Goal: Information Seeking & Learning: Check status

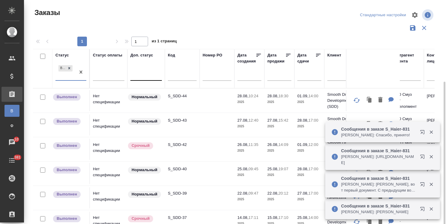
click at [145, 70] on div at bounding box center [147, 74] width 32 height 9
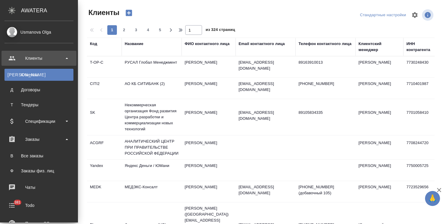
select select "RU"
click at [33, 156] on div "Все заказы" at bounding box center [39, 156] width 63 height 6
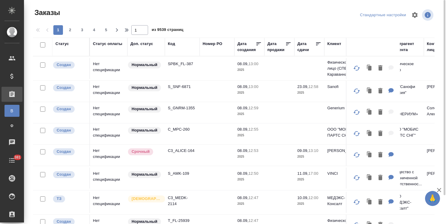
click at [172, 45] on div "Код" at bounding box center [171, 44] width 7 height 6
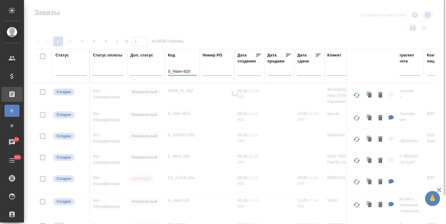
type input "S_Haier-820"
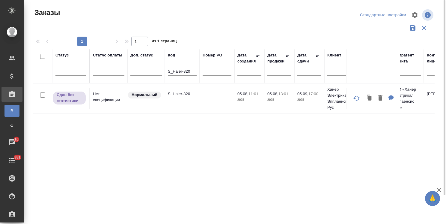
click at [180, 90] on td "S_Haier-820" at bounding box center [182, 98] width 35 height 21
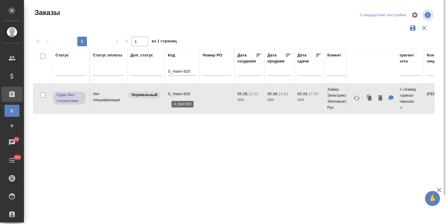
click at [181, 92] on p "S_Haier-820" at bounding box center [182, 94] width 29 height 6
drag, startPoint x: 192, startPoint y: 70, endPoint x: 151, endPoint y: 74, distance: 40.6
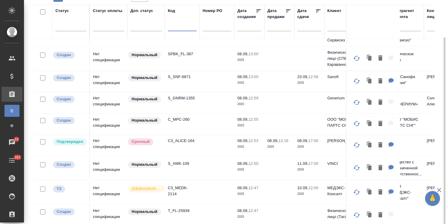
scroll to position [30, 0]
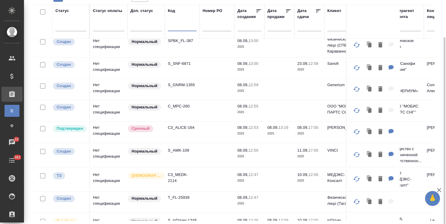
paste input "S_ABBT-599"
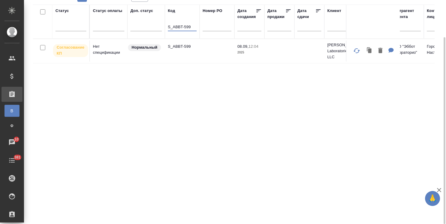
scroll to position [0, 0]
type input "S_ABBT-599"
click at [180, 45] on p "S_ABBT-599" at bounding box center [182, 47] width 29 height 6
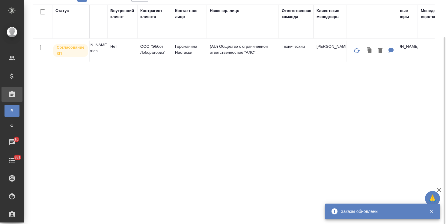
scroll to position [0, 253]
click at [325, 27] on div at bounding box center [330, 25] width 29 height 9
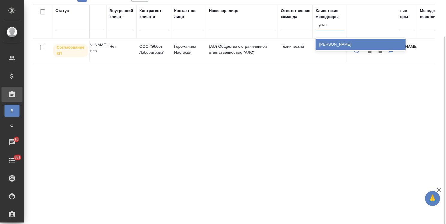
type input "усма"
click at [341, 37] on th "Клиентские менеджеры option Усманова Ольга focused, 1438 of 1635. 1 result avai…" at bounding box center [330, 22] width 35 height 34
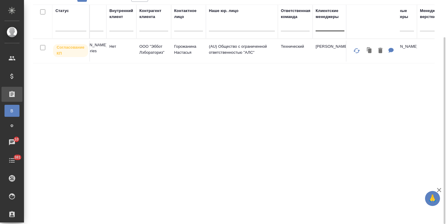
click at [331, 27] on div at bounding box center [330, 25] width 29 height 9
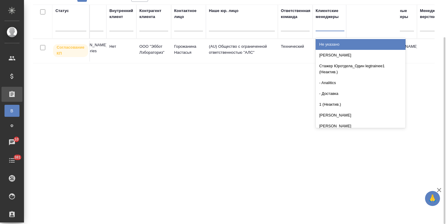
type input "с"
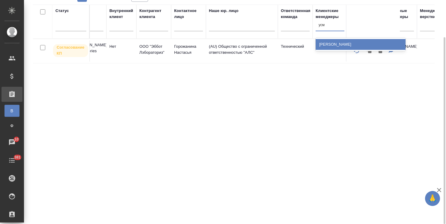
type input "усма"
click at [338, 45] on div "[PERSON_NAME] [PERSON_NAME]" at bounding box center [361, 44] width 90 height 11
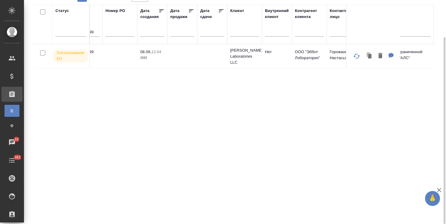
scroll to position [0, 0]
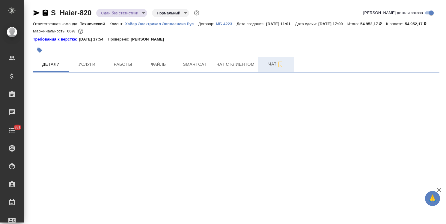
click at [271, 68] on span "Чат" at bounding box center [276, 64] width 29 height 8
select select "RU"
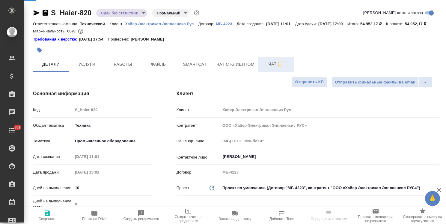
type textarea "x"
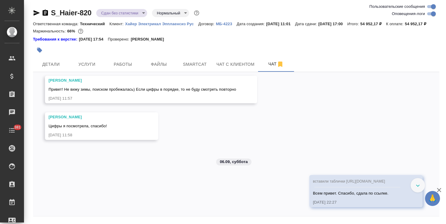
click at [439, 190] on icon "button" at bounding box center [439, 190] width 4 height 4
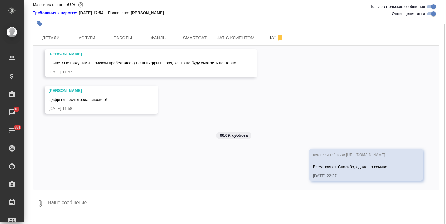
scroll to position [15813, 0]
click at [115, 203] on textarea at bounding box center [243, 203] width 392 height 20
paste textarea "Отлично, спасибо! Позже обновим данные по сертификации и все) давайте закроем р…"
type textarea "Отлично, спасибо! Позже обновим данные по сертификации и все) давайте закроем р…"
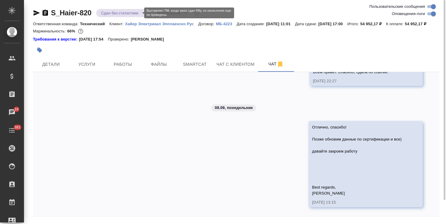
scroll to position [15934, 0]
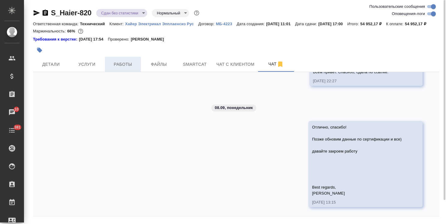
click at [133, 72] on button "Работы" at bounding box center [123, 64] width 36 height 15
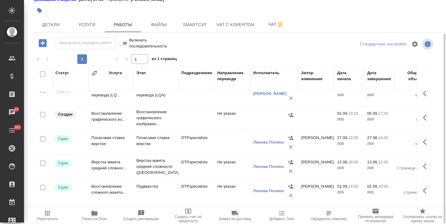
scroll to position [282, 0]
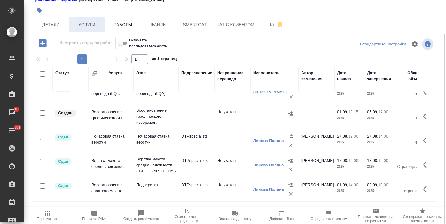
click at [91, 29] on span "Услуги" at bounding box center [87, 25] width 29 height 8
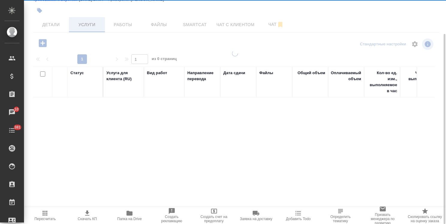
scroll to position [40, 0]
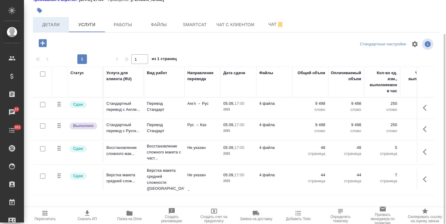
click at [57, 29] on span "Детали" at bounding box center [51, 25] width 29 height 8
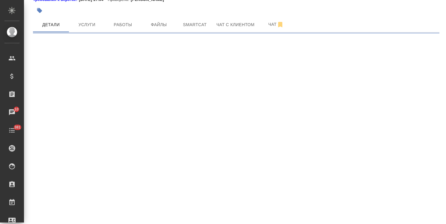
select select "RU"
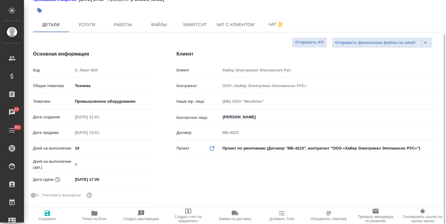
type textarea "x"
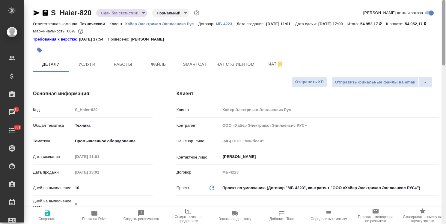
drag, startPoint x: 443, startPoint y: 131, endPoint x: 401, endPoint y: 39, distance: 100.8
click at [446, 34] on html ".cls-1 fill:#fff; AWATERA Usmanova Olga Клиенты Спецификации Заказы 10 Чаты 381…" at bounding box center [223, 112] width 446 height 224
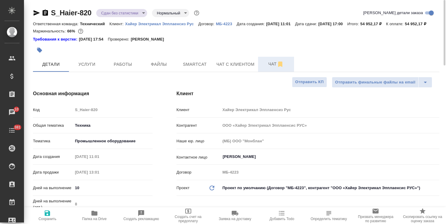
click at [270, 68] on span "Чат" at bounding box center [276, 64] width 29 height 8
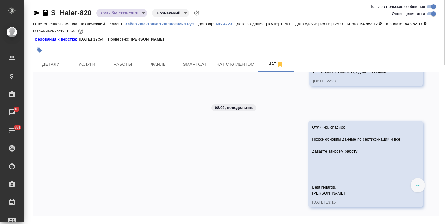
scroll to position [15784, 0]
click at [89, 68] on span "Услуги" at bounding box center [87, 65] width 29 height 8
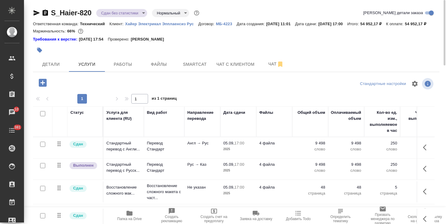
scroll to position [30, 0]
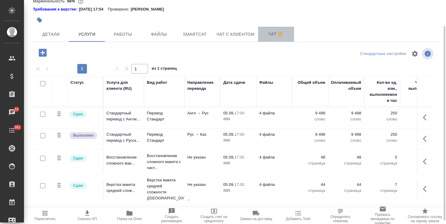
click at [269, 38] on span "Чат" at bounding box center [276, 34] width 29 height 8
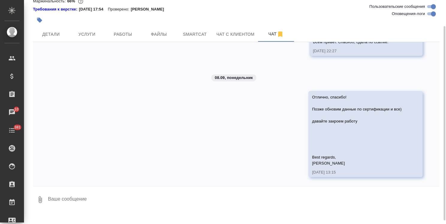
scroll to position [15928, 0]
click at [342, 32] on span "вставили таблички https://drive.awatera.com/f/10289804" at bounding box center [349, 30] width 72 height 4
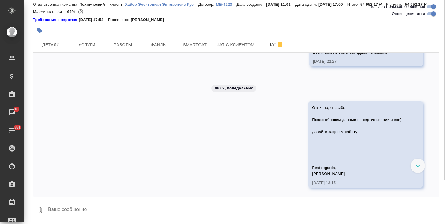
scroll to position [0, 0]
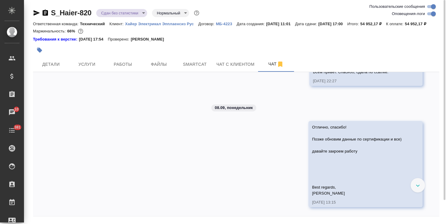
click at [37, 12] on icon "button" at bounding box center [37, 12] width 6 height 5
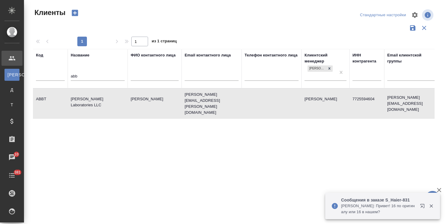
select select "RU"
drag, startPoint x: 87, startPoint y: 77, endPoint x: 64, endPoint y: 77, distance: 22.8
click at [65, 77] on tr "Код Название abb ФИО контактного лица Email контактного лица Телефон контактног…" at bounding box center [260, 68] width 454 height 39
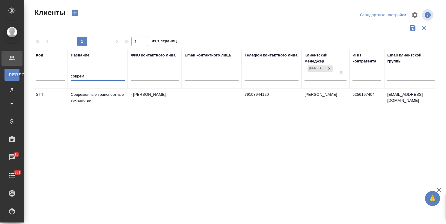
type input "соврем"
click at [91, 97] on td "Современные транспортные технологии" at bounding box center [98, 99] width 60 height 21
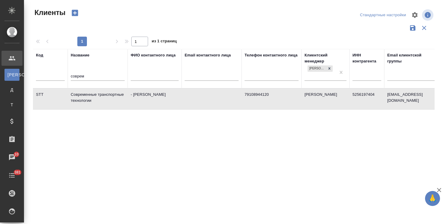
click at [91, 97] on td "Современные транспортные технологии" at bounding box center [98, 99] width 60 height 21
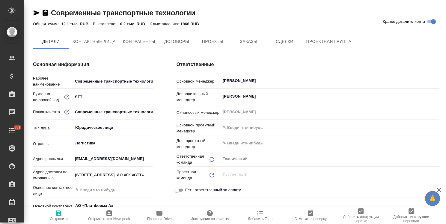
type textarea "x"
click at [190, 42] on span "Договоры" at bounding box center [176, 42] width 29 height 8
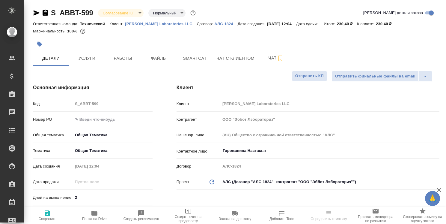
select select "RU"
type textarea "x"
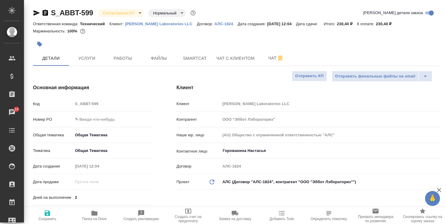
type textarea "x"
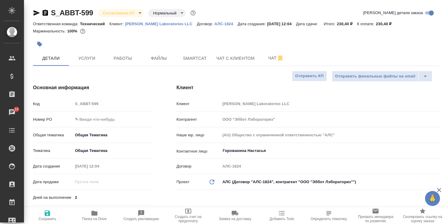
type textarea "x"
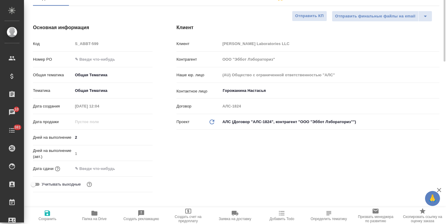
scroll to position [90, 0]
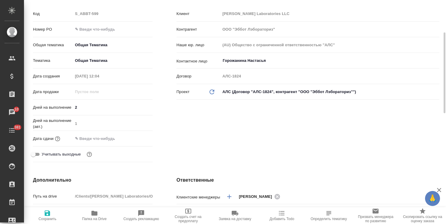
drag, startPoint x: 109, startPoint y: 141, endPoint x: 120, endPoint y: 140, distance: 10.9
click at [110, 141] on input "text" at bounding box center [99, 138] width 53 height 9
click at [134, 138] on icon "button" at bounding box center [135, 138] width 7 height 7
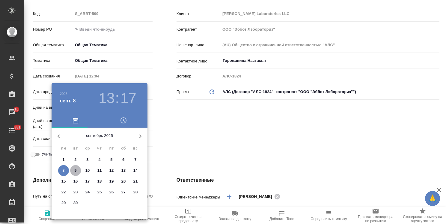
click at [78, 171] on span "9" at bounding box center [75, 170] width 11 height 6
type input "09.09.2025 13:17"
type textarea "x"
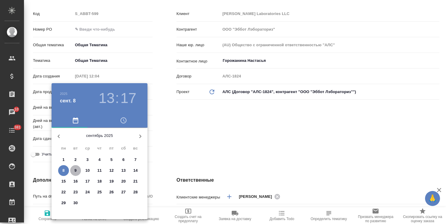
click at [195, 146] on div at bounding box center [223, 112] width 446 height 224
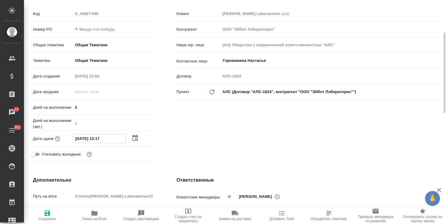
click at [99, 140] on input "09.09.2025 13:17" at bounding box center [99, 138] width 53 height 9
type input "09.09.2025 17:17"
type textarea "x"
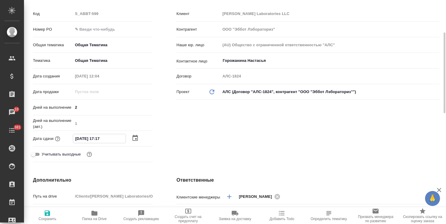
drag, startPoint x: 112, startPoint y: 137, endPoint x: 102, endPoint y: 142, distance: 10.9
click at [102, 142] on input "09.09.2025 17:17" at bounding box center [99, 138] width 53 height 9
type input "09.09.2025 17:0_"
type textarea "x"
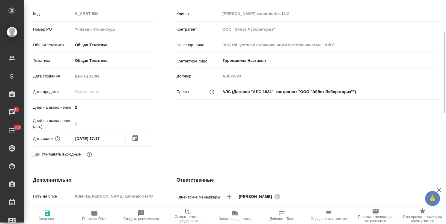
type textarea "x"
type input "09.09.2025 17:00"
type textarea "x"
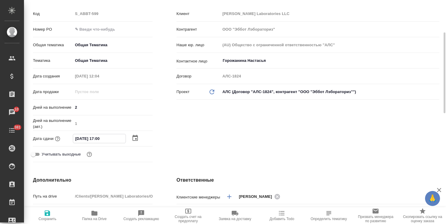
type input "09.09.2025 17:00"
click at [43, 215] on span "Сохранить" at bounding box center [48, 214] width 40 height 11
type textarea "x"
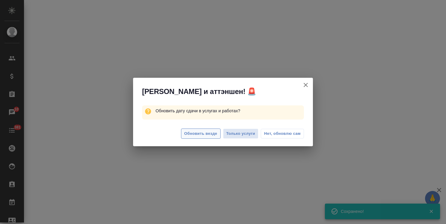
select select "RU"
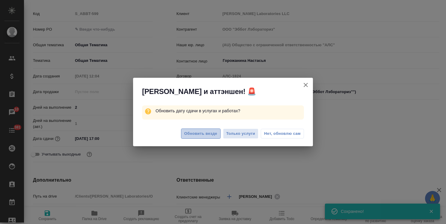
click at [191, 132] on span "Обновить везде" at bounding box center [201, 133] width 33 height 7
type textarea "x"
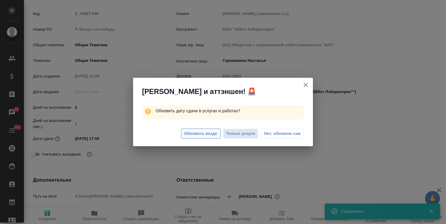
type textarea "x"
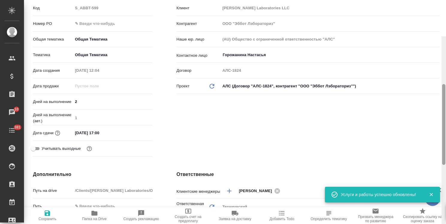
scroll to position [0, 0]
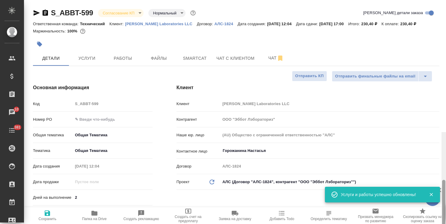
drag, startPoint x: 444, startPoint y: 151, endPoint x: 425, endPoint y: 35, distance: 117.4
click at [425, 35] on div "S_ABBT-599 Согласование КП kpNegotiation Нормальный normal Кратко детали заказа…" at bounding box center [235, 112] width 422 height 224
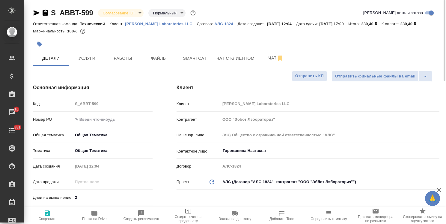
click at [118, 13] on body "🙏 .cls-1 fill:#fff; AWATERA Usmanova Olga Клиенты Спецификации Заказы 10 Чаты 3…" at bounding box center [223, 112] width 446 height 224
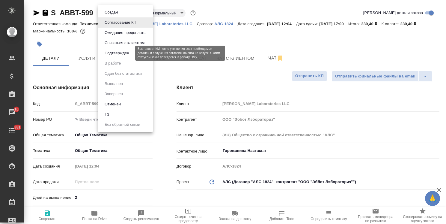
click at [124, 54] on button "Подтвержден" at bounding box center [117, 53] width 28 height 7
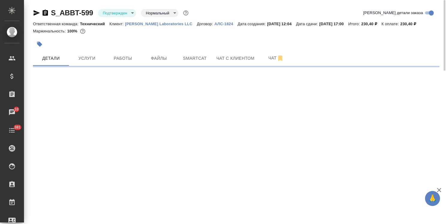
click at [117, 13] on body "🙏 .cls-1 fill:#fff; AWATERA Usmanova Olga Клиенты Спецификации Заказы 10 Чаты 3…" at bounding box center [223, 112] width 446 height 224
select select "RU"
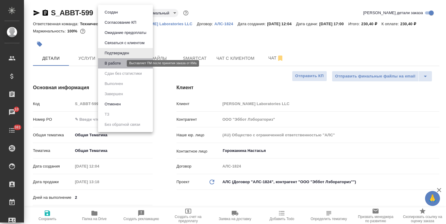
click at [116, 63] on button "В работе" at bounding box center [113, 63] width 20 height 7
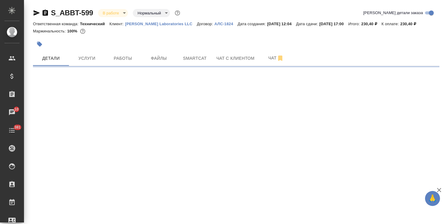
select select "RU"
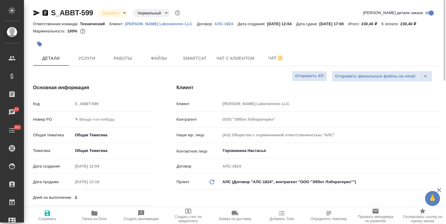
type textarea "x"
click at [95, 215] on icon "button" at bounding box center [95, 213] width 6 height 5
type textarea "x"
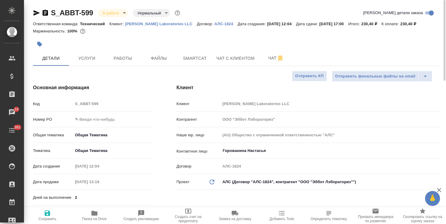
type textarea "x"
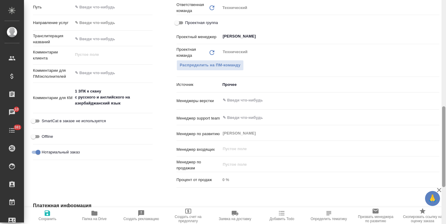
click at [424, 167] on div "S_ABBT-599 В работе inProgress Нормальный normal Кратко детали заказа Ответстве…" at bounding box center [235, 112] width 422 height 224
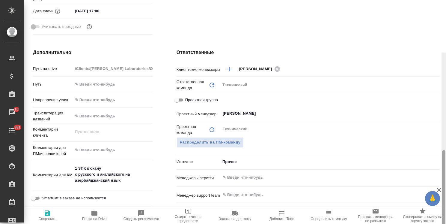
scroll to position [272, 0]
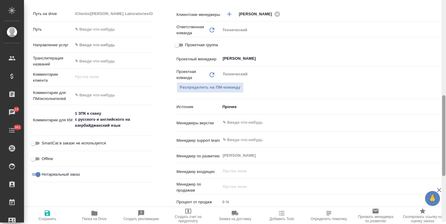
click at [113, 159] on div "Offline" at bounding box center [93, 158] width 120 height 11
click at [111, 129] on textarea "1 ЗПК к скану с русского и английского на азербайджанский язык" at bounding box center [113, 119] width 80 height 22
drag, startPoint x: 107, startPoint y: 128, endPoint x: 68, endPoint y: 119, distance: 40.5
click at [68, 119] on div "Комментарии для КМ 1 ЗПК к скану с русского и английского на азербайджанский яз…" at bounding box center [93, 120] width 120 height 26
type textarea "x"
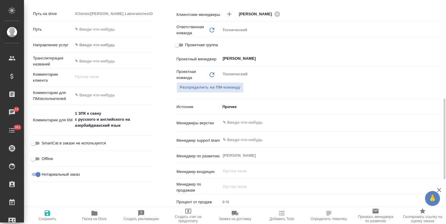
type textarea "x"
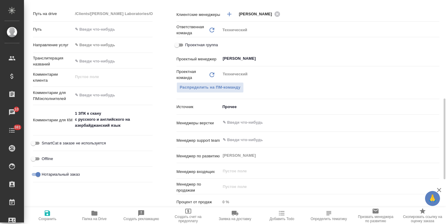
type textarea "x"
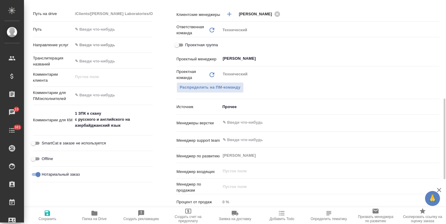
type textarea "x"
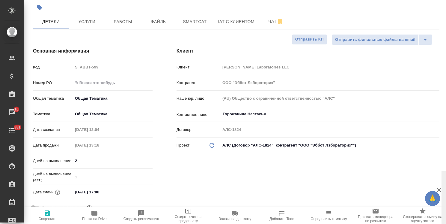
drag, startPoint x: 443, startPoint y: 122, endPoint x: 428, endPoint y: 22, distance: 100.7
click at [432, 29] on div "S_ABBT-599 В работе inProgress Нормальный normal Кратко детали заказа Ответстве…" at bounding box center [235, 112] width 422 height 224
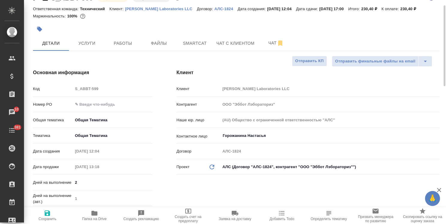
scroll to position [0, 0]
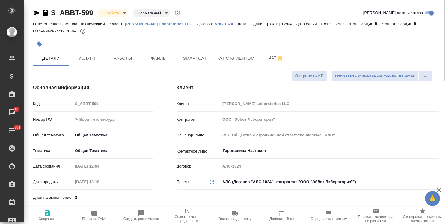
type textarea "x"
drag, startPoint x: 97, startPoint y: 10, endPoint x: 48, endPoint y: 13, distance: 49.3
click at [48, 13] on div "S_ABBT-599 В работе inProgress Нормальный normal" at bounding box center [107, 13] width 149 height 10
copy link "S_ABBT-599"
type textarea "x"
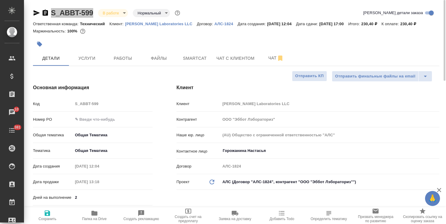
type textarea "x"
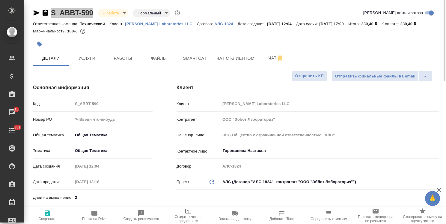
type textarea "x"
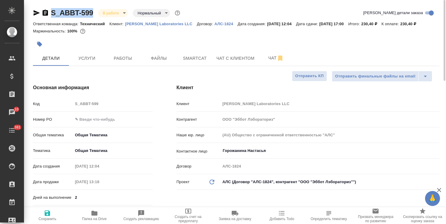
type textarea "x"
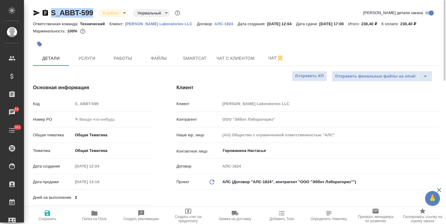
type textarea "x"
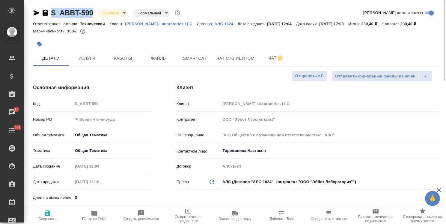
type textarea "x"
click at [156, 23] on p "[PERSON_NAME] Laboratories LLC" at bounding box center [161, 24] width 72 height 5
type textarea "x"
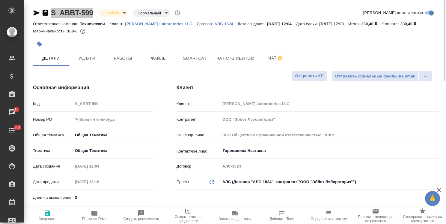
type textarea "x"
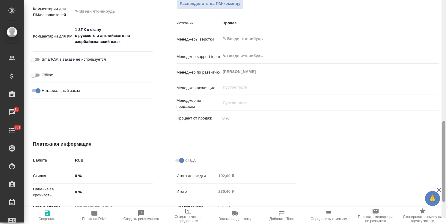
scroll to position [359, 0]
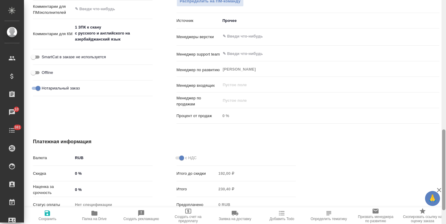
drag, startPoint x: 445, startPoint y: 57, endPoint x: 444, endPoint y: 187, distance: 129.6
click at [444, 187] on div at bounding box center [444, 169] width 3 height 81
type textarea "x"
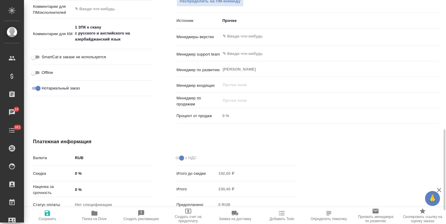
type textarea "x"
click at [97, 219] on span "Папка на Drive" at bounding box center [94, 219] width 25 height 4
type textarea "x"
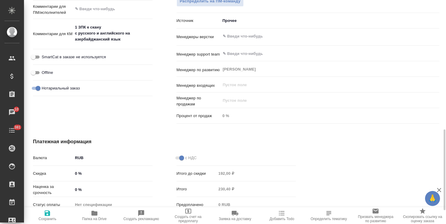
type textarea "x"
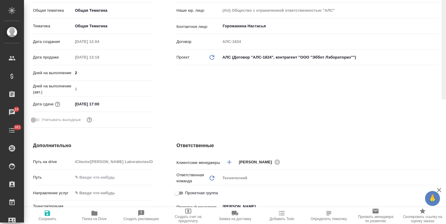
scroll to position [0, 0]
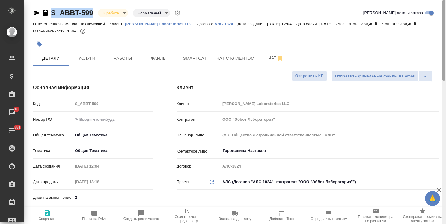
drag, startPoint x: 445, startPoint y: 155, endPoint x: 357, endPoint y: 16, distance: 163.6
click at [443, 0] on html "🙏 .cls-1 fill:#fff; AWATERA Usmanova Olga Клиенты Спецификации Заказы 10 Чаты 3…" at bounding box center [223, 112] width 446 height 224
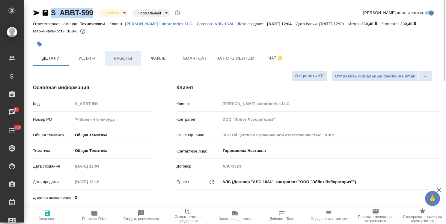
click at [126, 57] on span "Работы" at bounding box center [123, 59] width 29 height 8
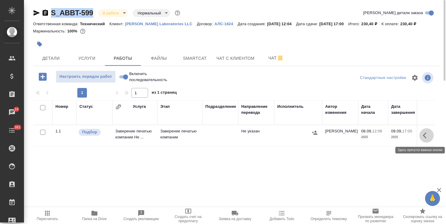
click at [428, 137] on icon "button" at bounding box center [426, 135] width 7 height 7
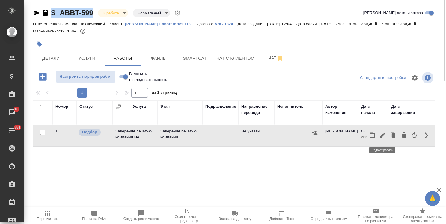
click at [379, 134] on icon "button" at bounding box center [382, 135] width 7 height 7
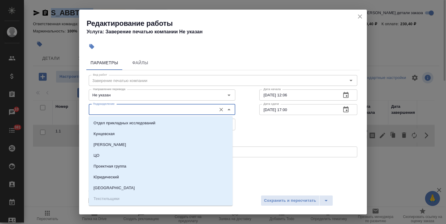
click at [124, 111] on input "Подразделение" at bounding box center [152, 109] width 123 height 7
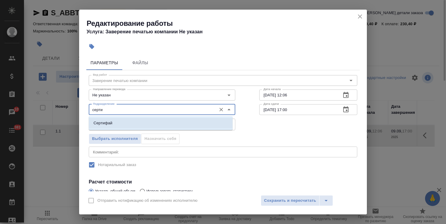
click at [133, 123] on li "Сертифай" at bounding box center [161, 123] width 144 height 11
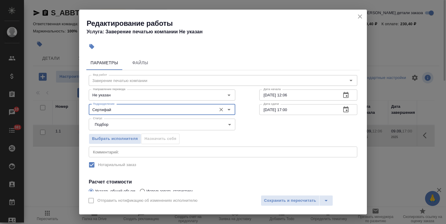
type input "Сертифай"
click at [344, 108] on icon "button" at bounding box center [346, 109] width 5 height 6
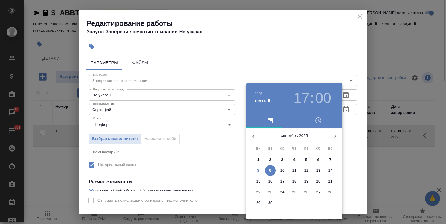
click at [259, 168] on p "8" at bounding box center [258, 170] width 2 height 6
type input "08.09.2025 17:00"
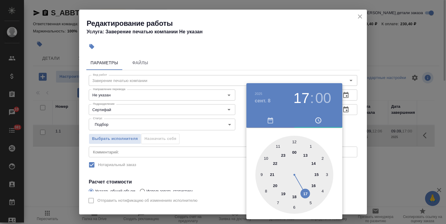
click at [259, 47] on div at bounding box center [223, 112] width 446 height 224
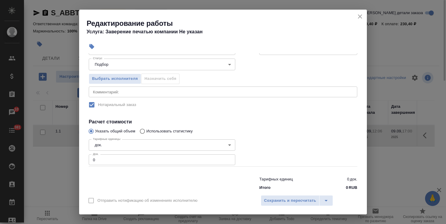
scroll to position [71, 0]
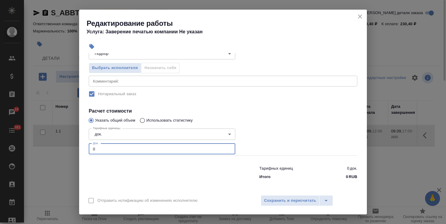
drag, startPoint x: 112, startPoint y: 152, endPoint x: 94, endPoint y: 151, distance: 18.3
click at [94, 151] on input "0" at bounding box center [162, 148] width 147 height 11
type input "1"
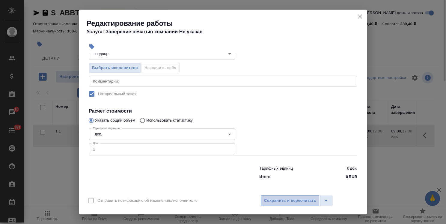
click at [301, 201] on span "Сохранить и пересчитать" at bounding box center [290, 200] width 52 height 7
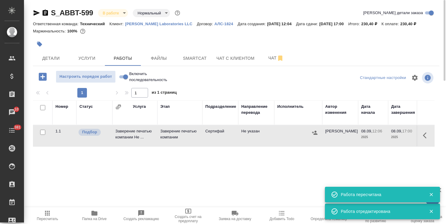
click at [427, 140] on button "button" at bounding box center [427, 135] width 14 height 14
click at [384, 134] on icon "button" at bounding box center [382, 135] width 5 height 5
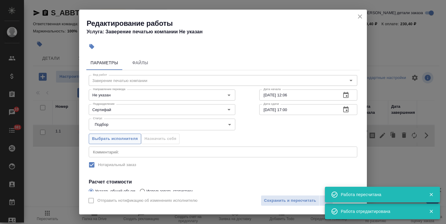
click at [124, 140] on span "Выбрать исполнителя" at bounding box center [115, 138] width 46 height 7
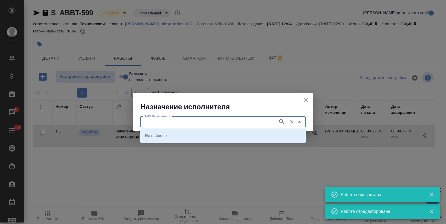
click at [181, 120] on input "ФИО Исполнителя" at bounding box center [208, 121] width 133 height 7
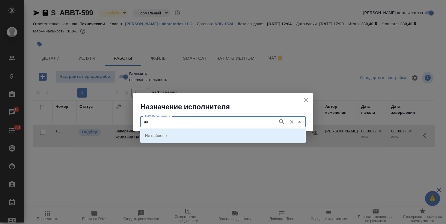
type input "н"
type input "печат"
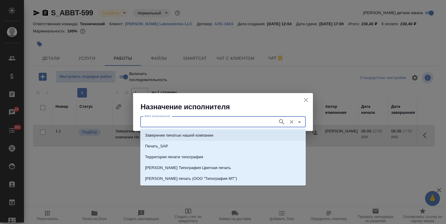
click at [179, 134] on p "Заверение печатью нашей компании" at bounding box center [179, 135] width 68 height 6
type input "Заверение печатью нашей компании"
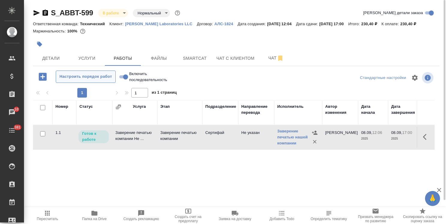
drag, startPoint x: 58, startPoint y: 56, endPoint x: 75, endPoint y: 77, distance: 26.2
click at [58, 56] on span "Детали" at bounding box center [51, 59] width 29 height 8
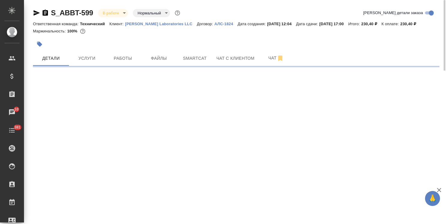
select select "RU"
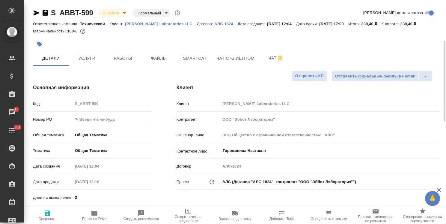
type textarea "x"
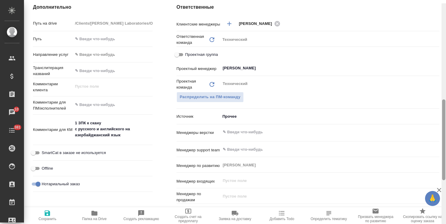
scroll to position [286, 0]
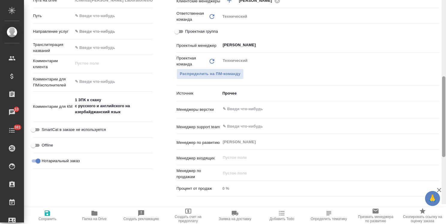
drag, startPoint x: 444, startPoint y: 97, endPoint x: 388, endPoint y: 156, distance: 81.7
click at [440, 157] on div "S_ABBT-599 В работе inProgress Нормальный normal Кратко детали заказа Ответстве…" at bounding box center [235, 112] width 422 height 224
type textarea "x"
drag, startPoint x: 125, startPoint y: 109, endPoint x: 69, endPoint y: 105, distance: 56.2
click at [69, 105] on div "Комментарии для КМ 1 ЗПК к скану с русского и английского на азербайджанский яз…" at bounding box center [93, 107] width 120 height 26
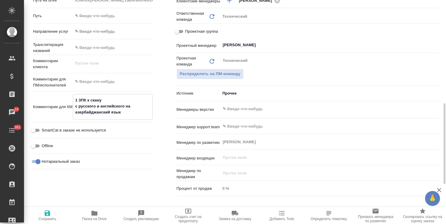
click at [140, 108] on textarea "1 ЗПК к скану с русского и английского на азербайджанский язык" at bounding box center [112, 106] width 79 height 22
drag, startPoint x: 115, startPoint y: 112, endPoint x: 65, endPoint y: 107, distance: 49.7
click at [65, 107] on div "Комментарии для КМ 1 ЗПК к скану с русского и английского на азербайджанский яз…" at bounding box center [93, 107] width 120 height 26
type textarea "x"
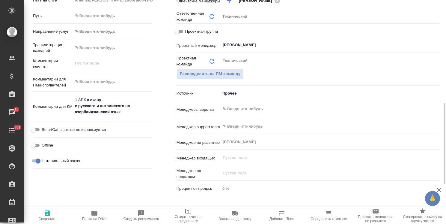
type textarea "x"
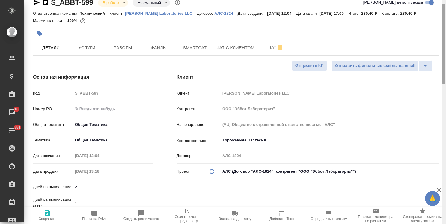
drag, startPoint x: 443, startPoint y: 117, endPoint x: 428, endPoint y: 9, distance: 109.2
click at [427, 16] on div "S_ABBT-599 В работе inProgress Нормальный normal Кратко детали заказа Ответстве…" at bounding box center [235, 112] width 422 height 224
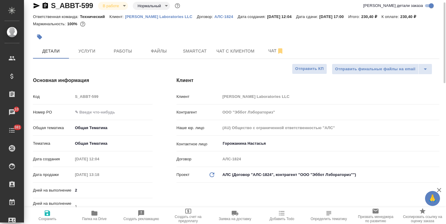
type textarea "x"
click at [38, 6] on icon "button" at bounding box center [37, 5] width 6 height 5
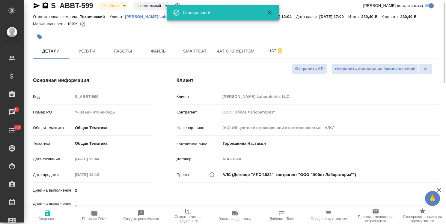
type textarea "x"
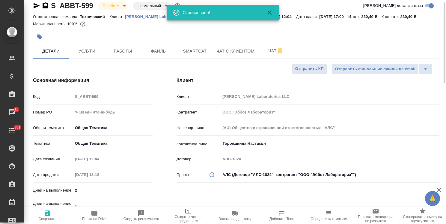
type textarea "x"
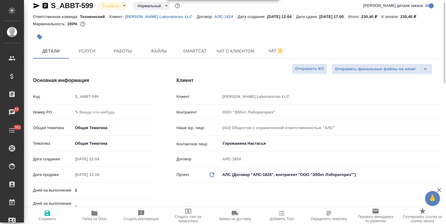
click at [197, 32] on div at bounding box center [168, 36] width 271 height 13
click at [152, 19] on p "Abbott Laboratories LLC" at bounding box center [161, 16] width 72 height 5
type textarea "x"
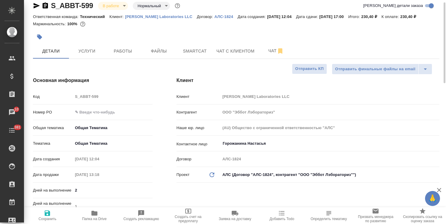
type textarea "x"
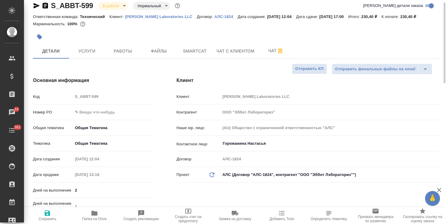
type textarea "x"
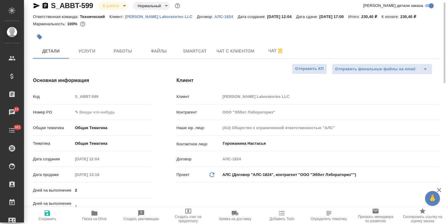
type textarea "x"
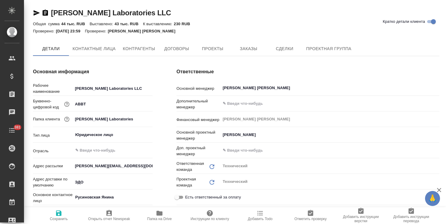
type textarea "x"
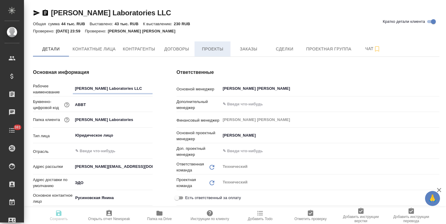
type textarea "x"
click at [221, 50] on span "Проекты" at bounding box center [212, 49] width 29 height 8
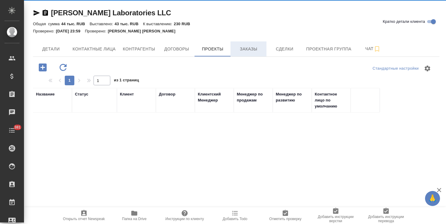
click at [248, 49] on span "Заказы" at bounding box center [248, 49] width 29 height 8
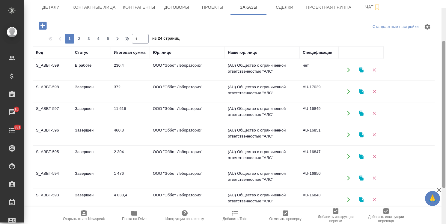
scroll to position [32, 0]
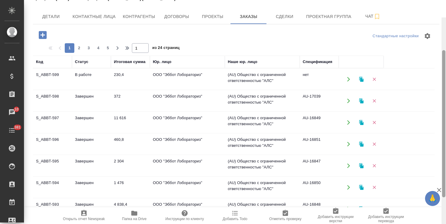
drag, startPoint x: 444, startPoint y: 92, endPoint x: 435, endPoint y: 37, distance: 55.9
click at [435, 37] on div "[PERSON_NAME] Laboratories LLC Кратко детали клиента Общая сумма 44 тыс. RUB Вы…" at bounding box center [235, 112] width 422 height 224
click at [89, 99] on td "Завершен" at bounding box center [91, 100] width 39 height 21
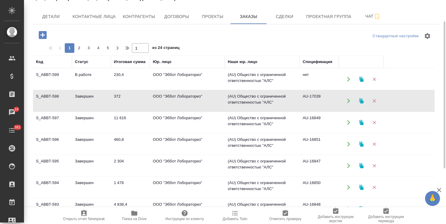
click at [83, 117] on td "Завершен" at bounding box center [91, 122] width 39 height 21
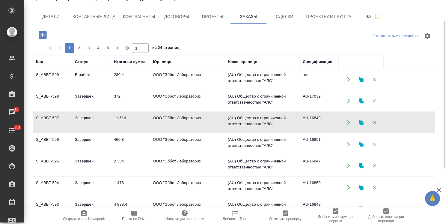
click at [83, 117] on td "Завершен" at bounding box center [91, 122] width 39 height 21
click at [87, 140] on td "Завершен" at bounding box center [91, 144] width 39 height 21
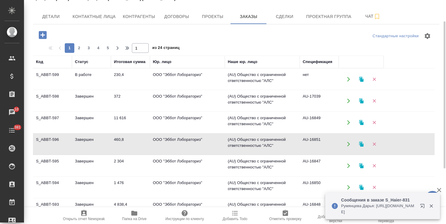
click at [85, 160] on td "Завершен" at bounding box center [91, 165] width 39 height 21
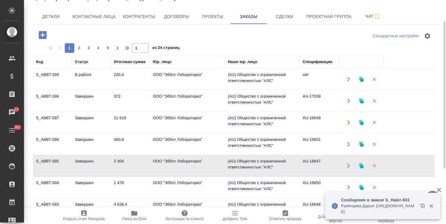
click at [57, 189] on td "S_ABBT-594" at bounding box center [52, 187] width 39 height 21
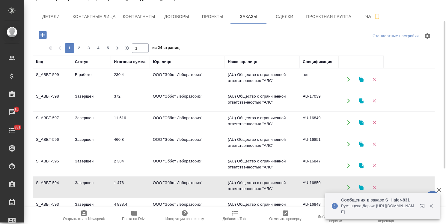
click at [57, 189] on td "S_ABBT-594" at bounding box center [52, 187] width 39 height 21
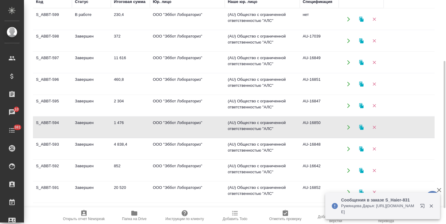
click at [87, 166] on td "Завершен" at bounding box center [91, 170] width 39 height 21
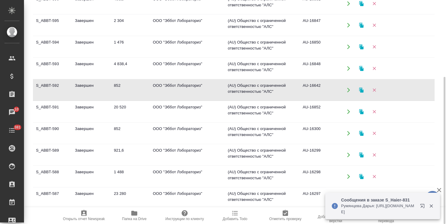
scroll to position [60, 0]
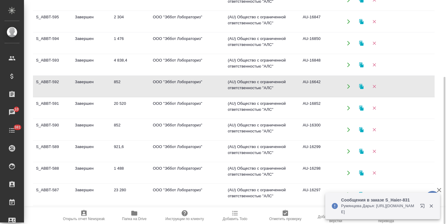
click at [96, 129] on td "Завершен" at bounding box center [91, 129] width 39 height 21
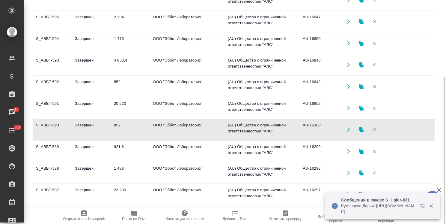
click at [96, 129] on td "Завершен" at bounding box center [91, 129] width 39 height 21
click at [91, 151] on td "Завершен" at bounding box center [91, 151] width 39 height 21
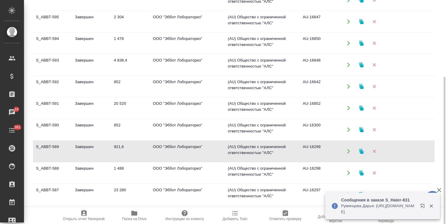
click at [91, 151] on td "Завершен" at bounding box center [91, 151] width 39 height 21
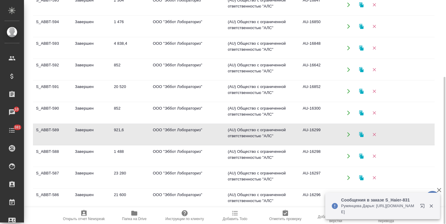
scroll to position [90, 0]
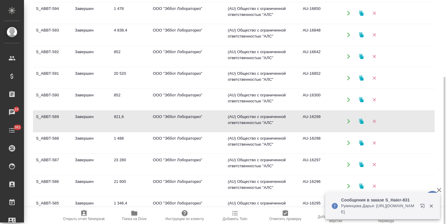
click at [98, 141] on td "Завершен" at bounding box center [91, 142] width 39 height 21
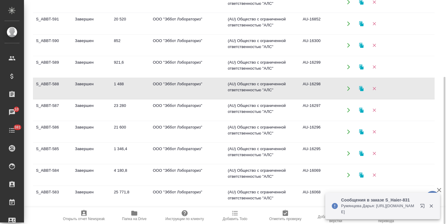
scroll to position [150, 0]
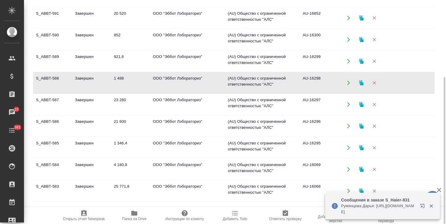
click at [99, 147] on td "Завершен" at bounding box center [91, 147] width 39 height 21
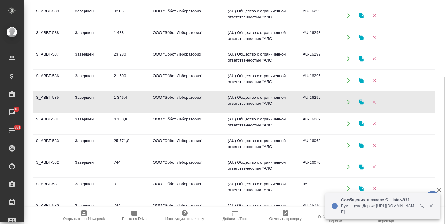
scroll to position [210, 0]
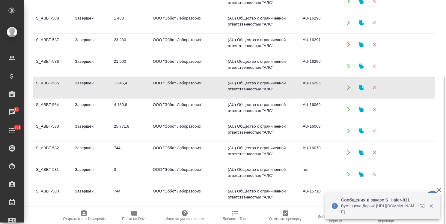
click at [92, 147] on td "Завершен" at bounding box center [91, 152] width 39 height 21
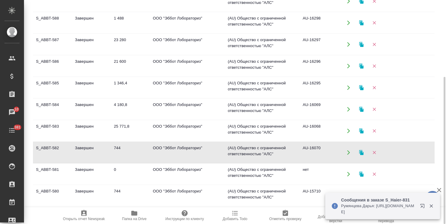
click at [92, 147] on td "Завершен" at bounding box center [91, 152] width 39 height 21
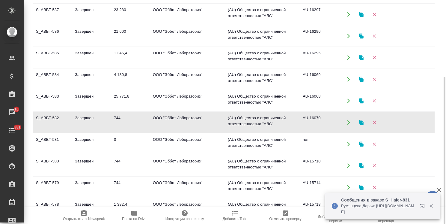
click at [100, 161] on td "Завершен" at bounding box center [91, 165] width 39 height 21
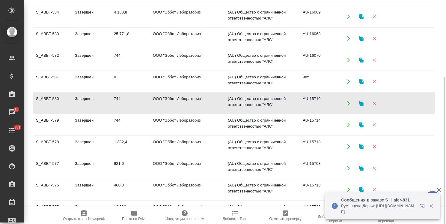
scroll to position [317, 0]
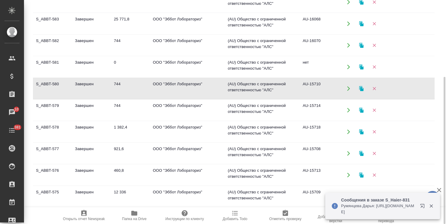
click at [101, 149] on td "Завершен" at bounding box center [91, 153] width 39 height 21
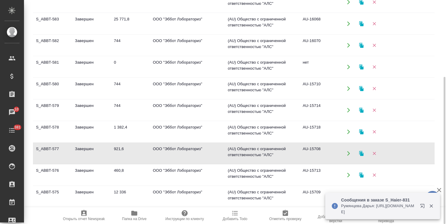
click at [101, 149] on td "Завершен" at bounding box center [91, 153] width 39 height 21
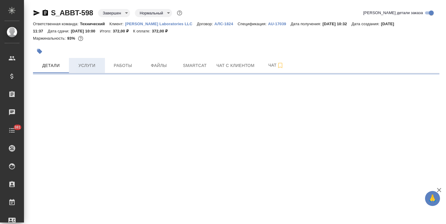
click at [89, 64] on span "Услуги" at bounding box center [87, 66] width 29 height 8
select select "RU"
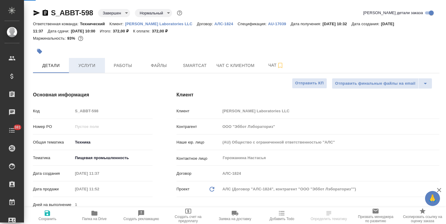
type textarea "x"
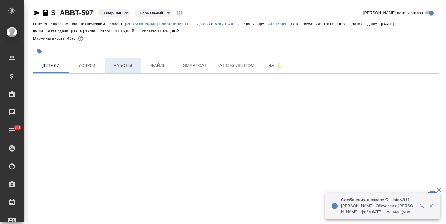
click at [85, 65] on span "Услуги" at bounding box center [87, 66] width 29 height 8
select select "RU"
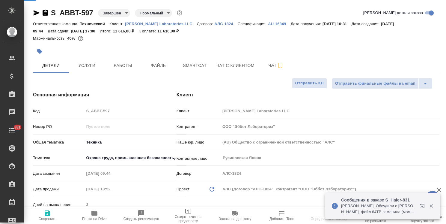
type textarea "x"
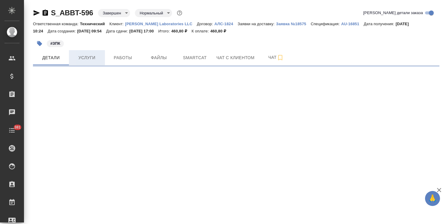
click at [88, 60] on span "Услуги" at bounding box center [87, 58] width 29 height 8
select select "RU"
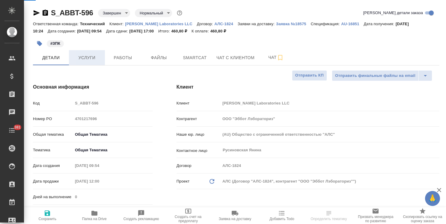
type textarea "x"
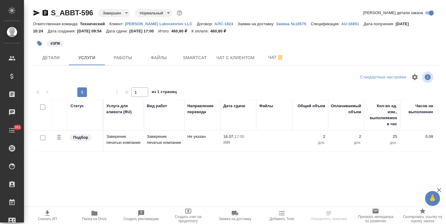
click at [102, 215] on span "Папка на Drive" at bounding box center [94, 214] width 40 height 11
click at [62, 52] on button "Детали" at bounding box center [51, 57] width 36 height 15
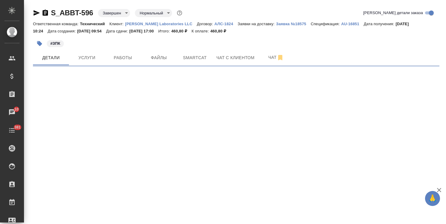
select select "RU"
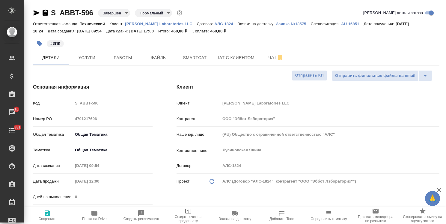
type textarea "x"
drag, startPoint x: 444, startPoint y: 136, endPoint x: 440, endPoint y: 43, distance: 93.7
click at [440, 43] on div "S_ABBT-596 Завершен closed Нормальный normal Кратко детали заказа Ответственная…" at bounding box center [235, 112] width 422 height 224
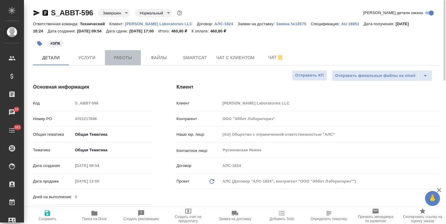
click at [136, 62] on button "Работы" at bounding box center [123, 57] width 36 height 15
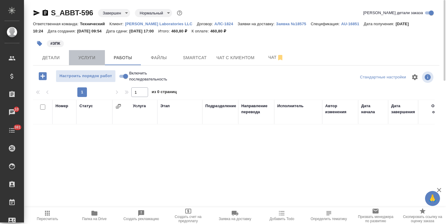
click at [94, 60] on span "Услуги" at bounding box center [87, 58] width 29 height 8
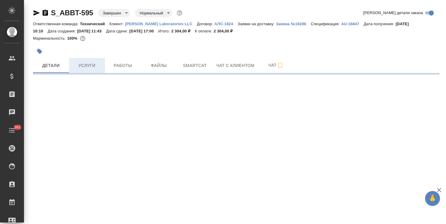
click at [89, 60] on button "Услуги" at bounding box center [87, 65] width 36 height 15
select select "RU"
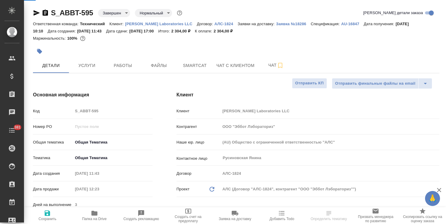
type textarea "x"
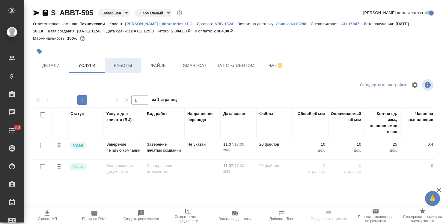
click at [127, 65] on span "Работы" at bounding box center [123, 66] width 29 height 8
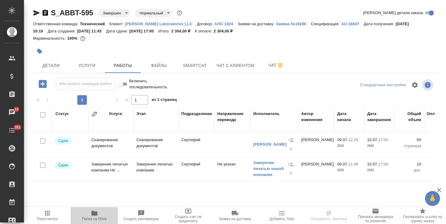
click at [96, 217] on span "Папка на Drive" at bounding box center [94, 219] width 25 height 4
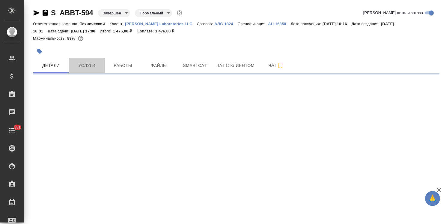
click at [86, 62] on span "Услуги" at bounding box center [87, 66] width 29 height 8
click at [90, 61] on button "Услуги" at bounding box center [87, 65] width 36 height 15
select select "RU"
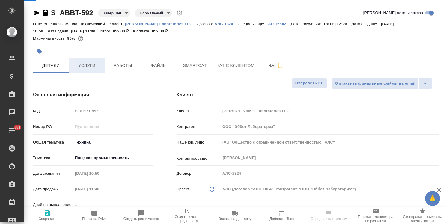
type textarea "x"
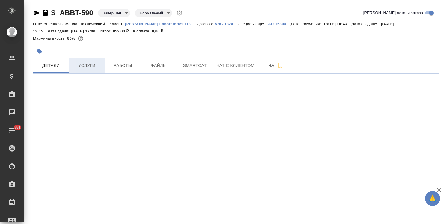
click at [89, 63] on span "Услуги" at bounding box center [87, 66] width 29 height 8
select select "RU"
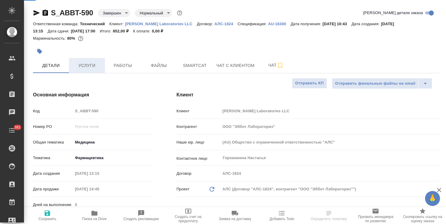
type textarea "x"
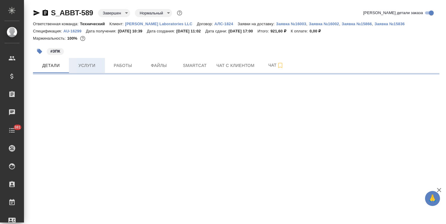
click at [85, 69] on button "Услуги" at bounding box center [87, 65] width 36 height 15
select select "RU"
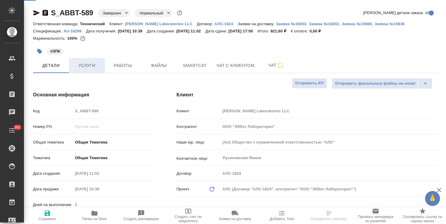
type textarea "x"
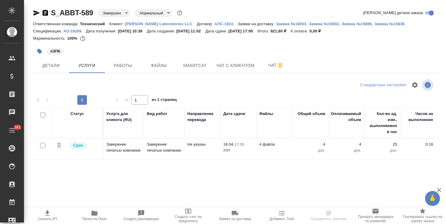
click at [91, 218] on span "Папка на Drive" at bounding box center [94, 219] width 25 height 4
click at [111, 66] on span "Работы" at bounding box center [123, 66] width 29 height 8
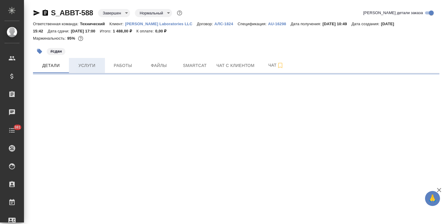
click at [84, 62] on button "Услуги" at bounding box center [87, 65] width 36 height 15
select select "RU"
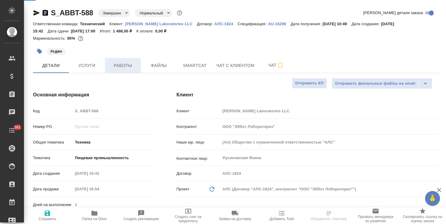
type textarea "x"
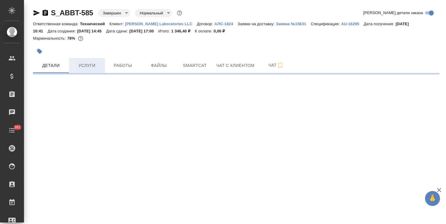
click at [89, 62] on span "Услуги" at bounding box center [87, 66] width 29 height 8
select select "RU"
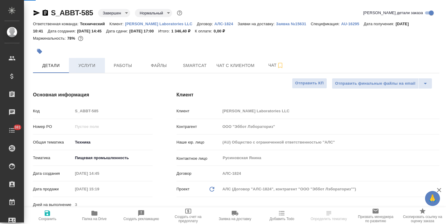
type textarea "x"
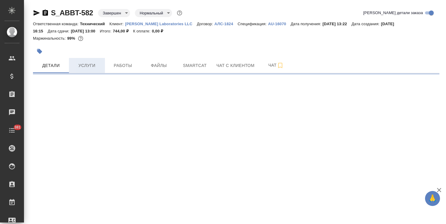
click at [90, 59] on button "Услуги" at bounding box center [87, 65] width 36 height 15
select select "RU"
click at [86, 59] on button "Услуги" at bounding box center [87, 65] width 36 height 15
select select "RU"
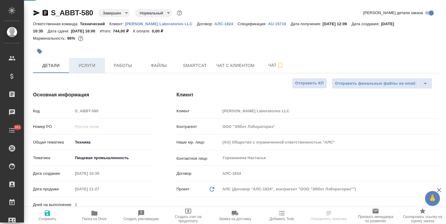
type textarea "x"
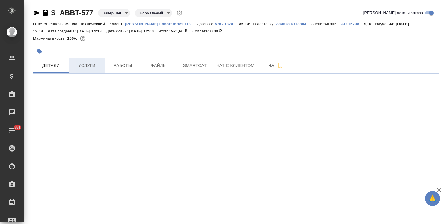
click at [80, 67] on span "Услуги" at bounding box center [87, 66] width 29 height 8
select select "RU"
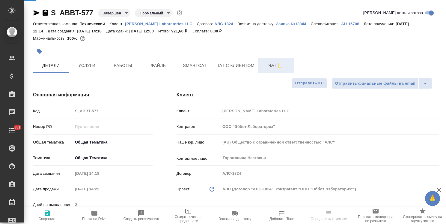
type textarea "x"
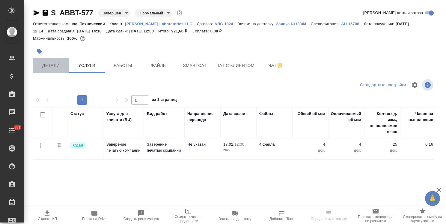
click at [58, 70] on button "Детали" at bounding box center [51, 65] width 36 height 15
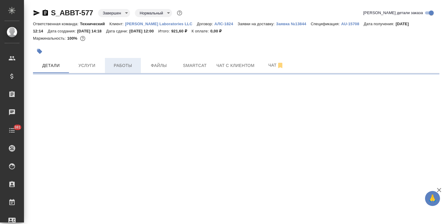
click at [123, 62] on span "Работы" at bounding box center [123, 66] width 29 height 8
select select "RU"
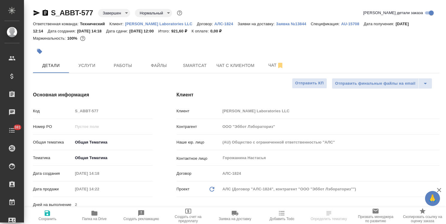
type textarea "x"
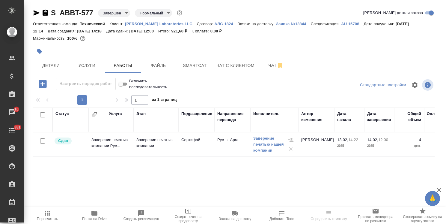
click at [90, 217] on span "Папка на Drive" at bounding box center [94, 219] width 25 height 4
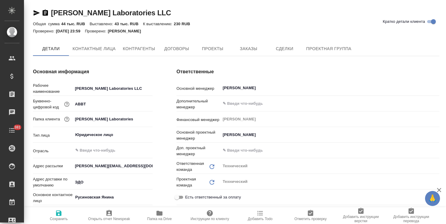
type textarea "x"
click at [162, 49] on button "Договоры" at bounding box center [177, 48] width 36 height 15
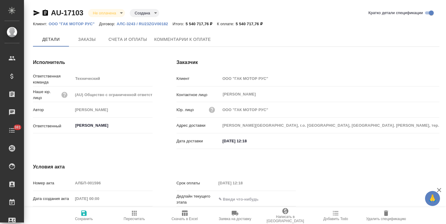
click at [92, 41] on span "Заказы" at bounding box center [87, 40] width 29 height 8
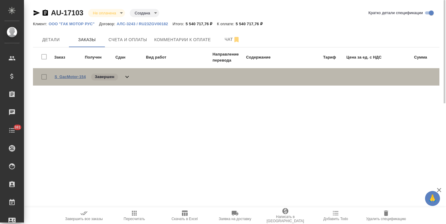
click at [71, 77] on link "S_GacMotor-154" at bounding box center [70, 76] width 31 height 5
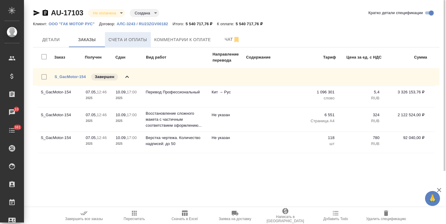
click at [119, 40] on span "Счета и оплаты" at bounding box center [128, 40] width 39 height 8
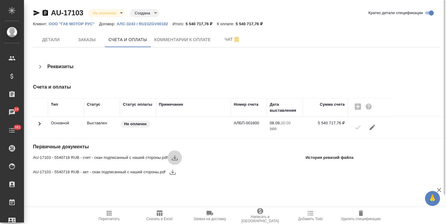
click at [174, 156] on icon "button" at bounding box center [174, 157] width 7 height 7
click at [171, 171] on icon "button" at bounding box center [172, 171] width 7 height 7
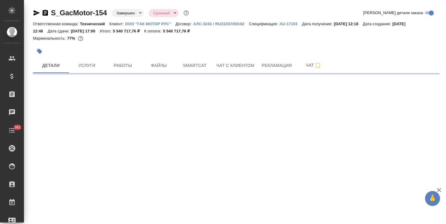
select select "RU"
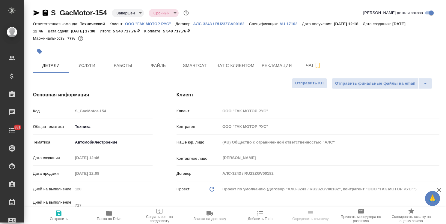
type textarea "x"
drag, startPoint x: 108, startPoint y: 4, endPoint x: 47, endPoint y: 10, distance: 61.5
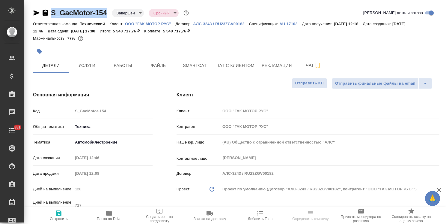
copy link "S_GacMotor-154"
type textarea "x"
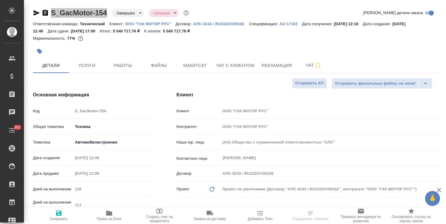
type textarea "x"
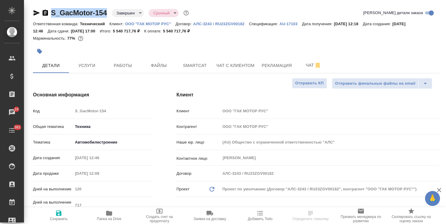
type textarea "x"
click at [141, 23] on p "ООО "ГАК МОТОР РУС"" at bounding box center [150, 24] width 50 height 5
type textarea "x"
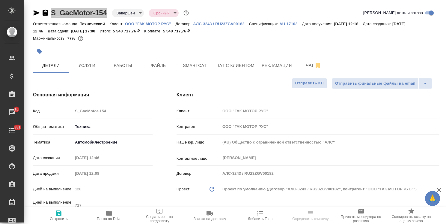
type textarea "x"
select select "RU"
type textarea "x"
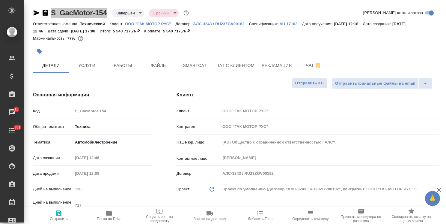
type textarea "x"
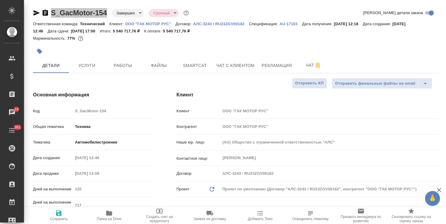
type textarea "x"
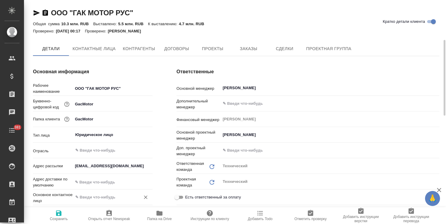
scroll to position [30, 0]
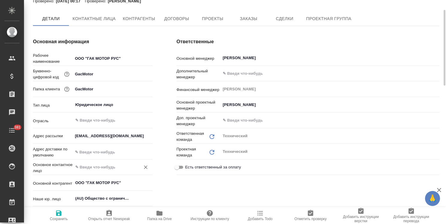
type textarea "x"
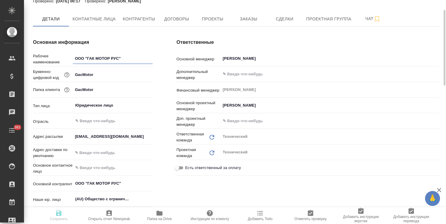
type textarea "x"
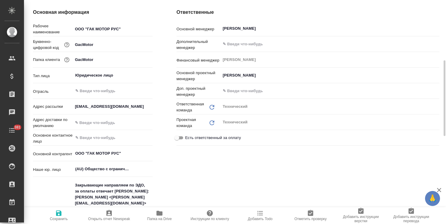
scroll to position [90, 0]
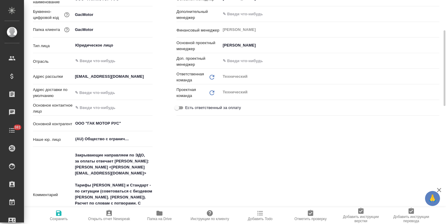
type textarea "x"
drag, startPoint x: 138, startPoint y: 174, endPoint x: 77, endPoint y: 175, distance: 61.2
click at [77, 175] on textarea "Закрывающие направляем по ЭДО, за оплаты отвечает [PERSON_NAME]: [PERSON_NAME] …" at bounding box center [112, 194] width 79 height 88
type textarea "x"
